Goal: Transaction & Acquisition: Download file/media

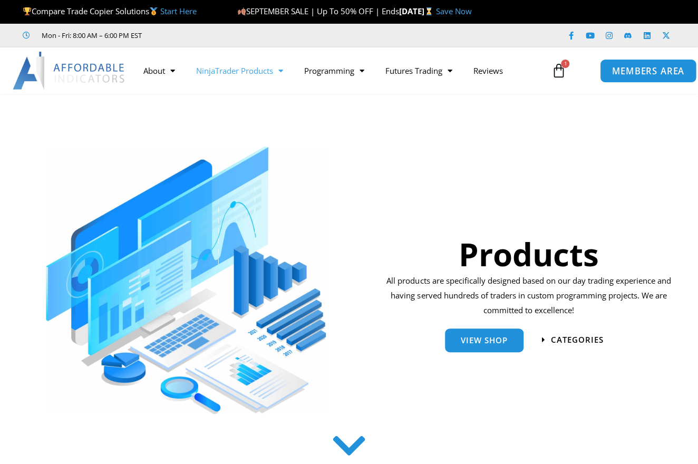
click at [640, 71] on span "MEMBERS AREA" at bounding box center [648, 70] width 72 height 9
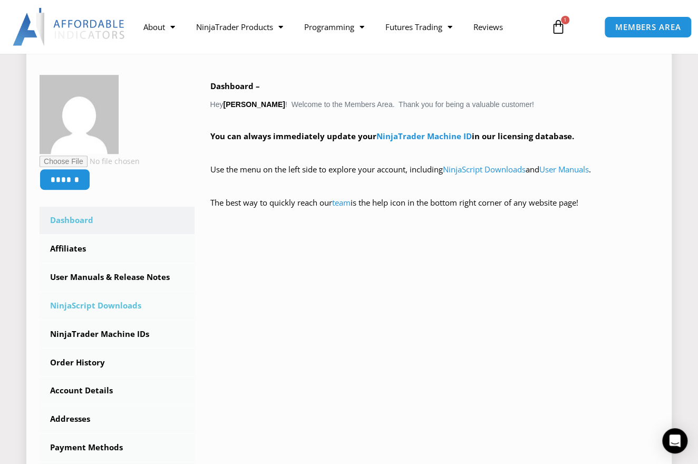
scroll to position [239, 0]
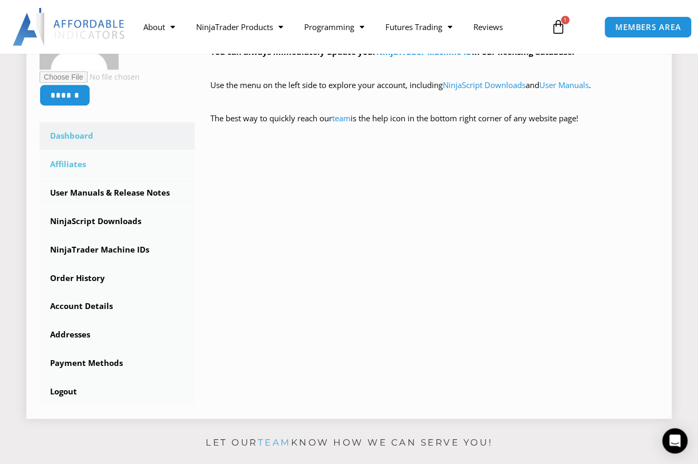
click at [69, 162] on link "Affiliates" at bounding box center [117, 164] width 155 height 27
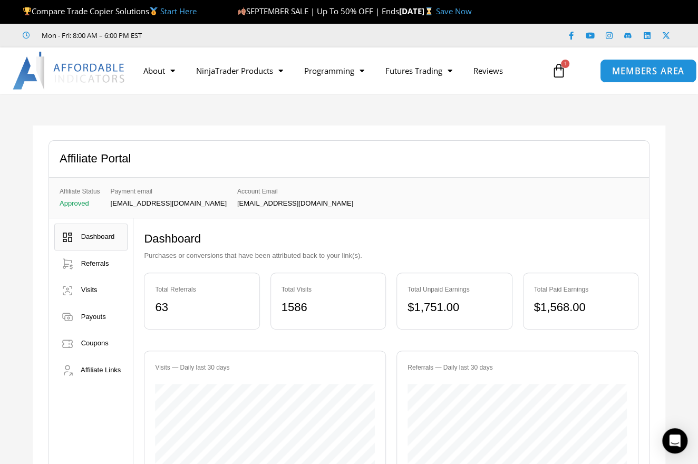
click at [636, 73] on span "MEMBERS AREA" at bounding box center [648, 70] width 72 height 9
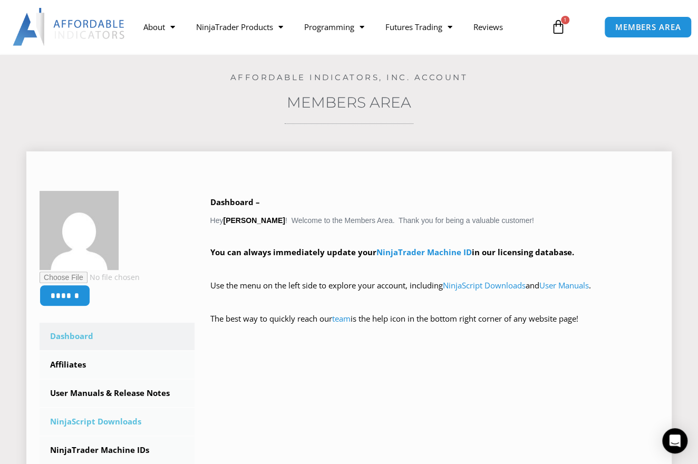
scroll to position [143, 0]
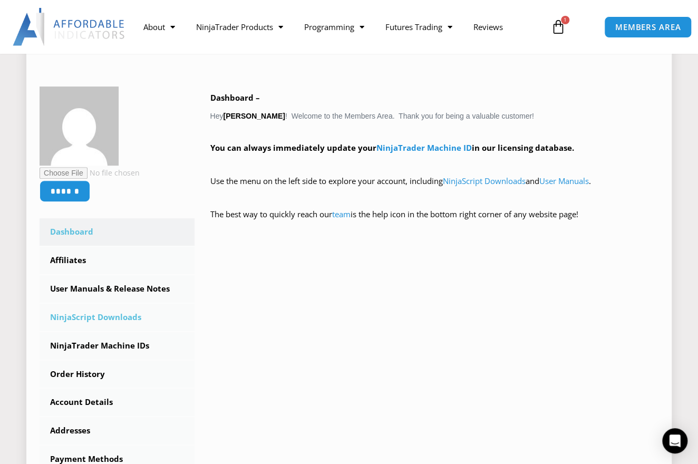
click at [119, 315] on link "NinjaScript Downloads" at bounding box center [117, 317] width 155 height 27
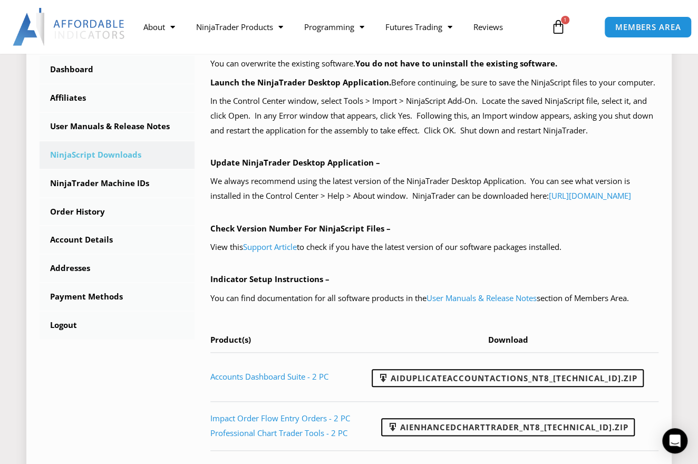
scroll to position [431, 0]
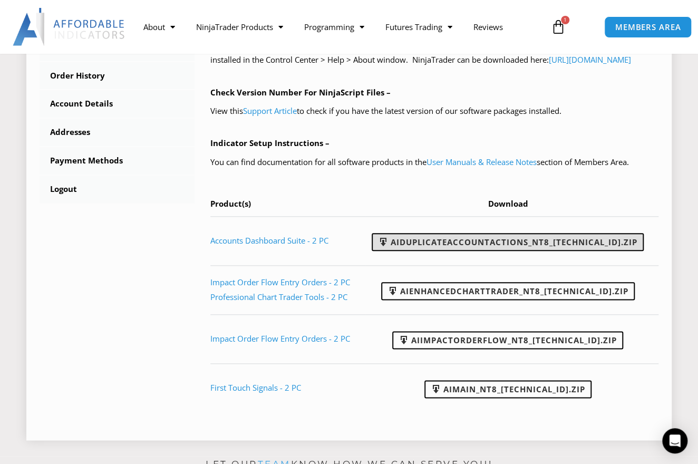
click at [463, 251] on link "AIDuplicateAccountActions_NT8_[TECHNICAL_ID].zip" at bounding box center [508, 242] width 272 height 18
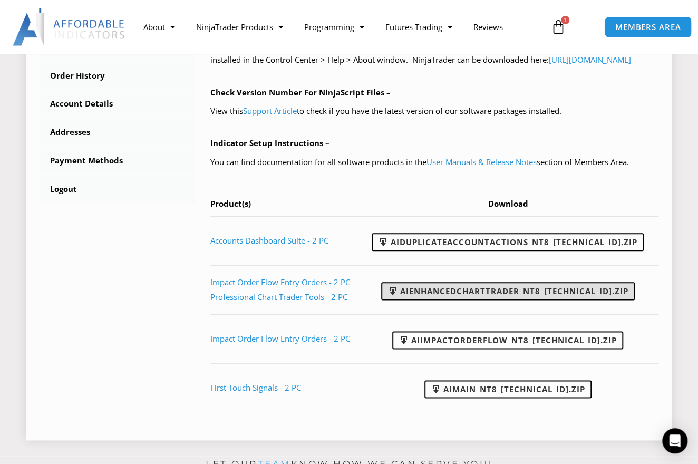
click at [467, 300] on link "AIEnhancedChartTrader_NT8_[TECHNICAL_ID].zip" at bounding box center [508, 291] width 254 height 18
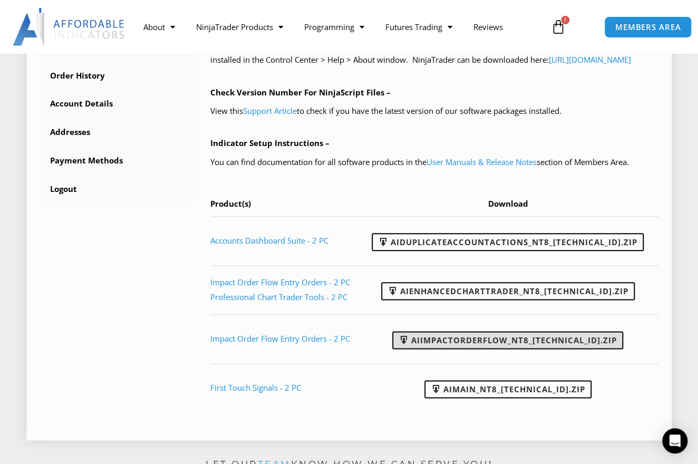
click at [453, 349] on link "AIImpactOrderFlow_NT8_[TECHNICAL_ID].zip" at bounding box center [507, 340] width 231 height 18
